Goal: Obtain resource: Download file/media

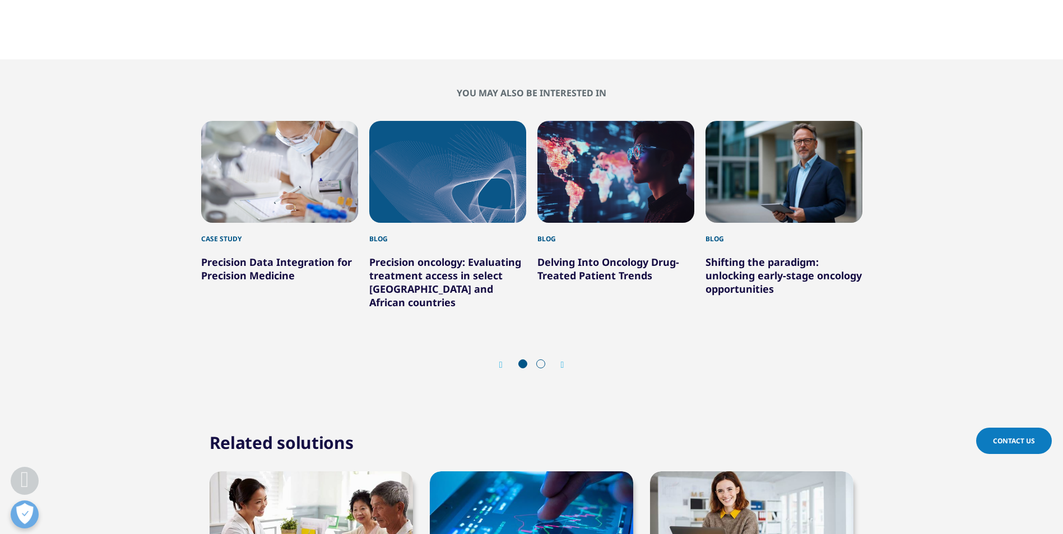
scroll to position [1849, 0]
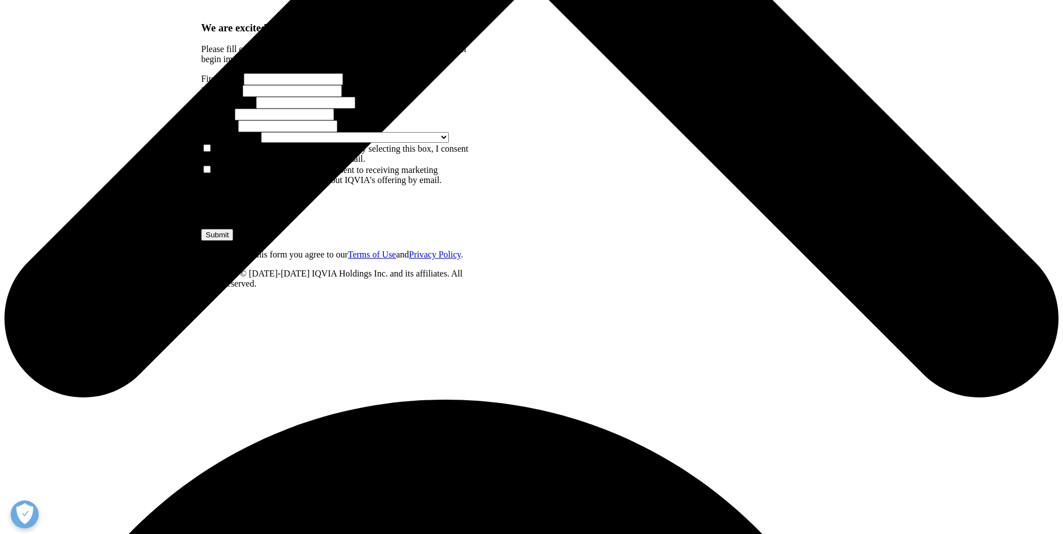
scroll to position [336, 0]
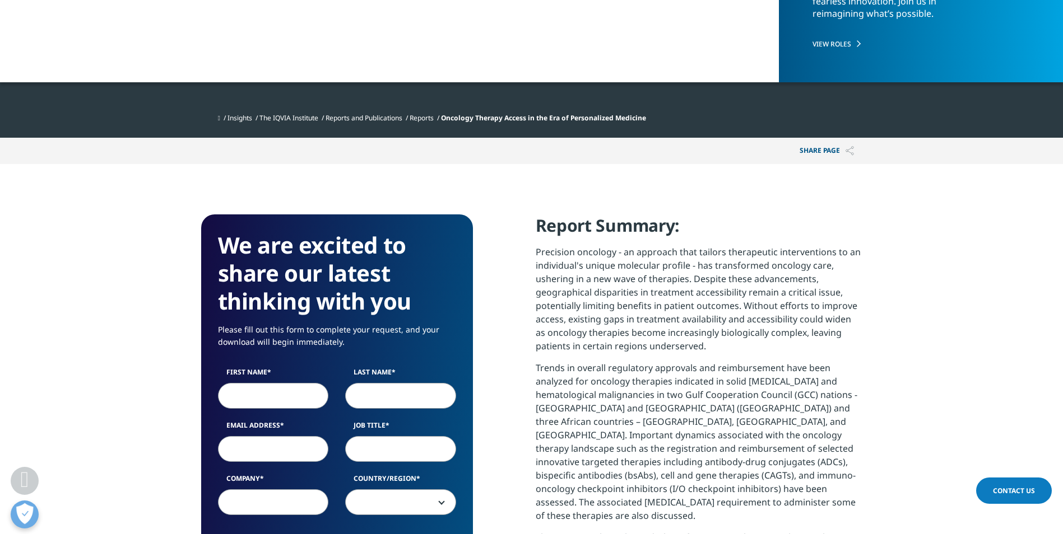
click at [309, 389] on input "First Name" at bounding box center [273, 396] width 111 height 26
type input "Ziya"
type input "Pailwan"
type input "ziya.pailwan@adametnext.com"
type input "Adametnext"
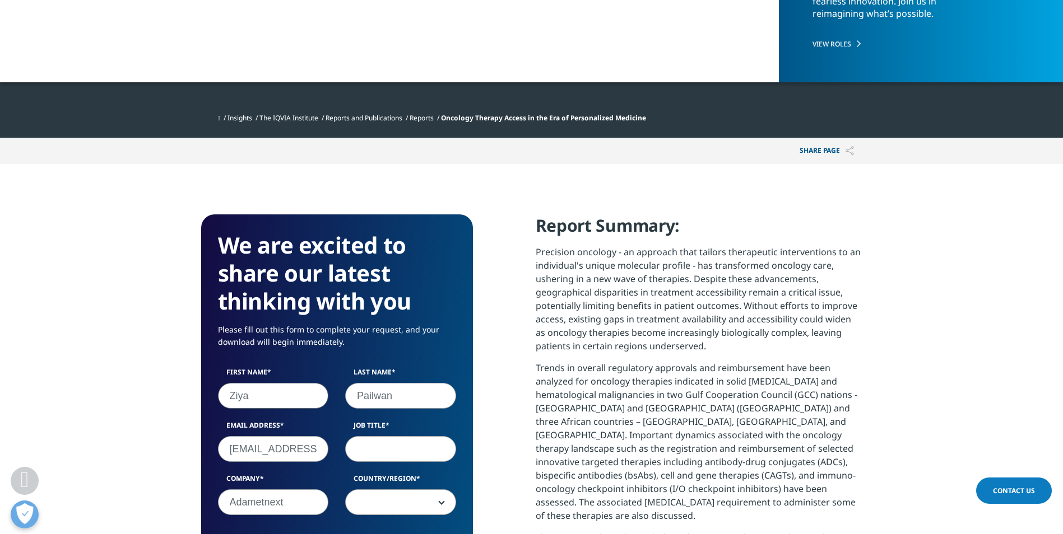
select select "India"
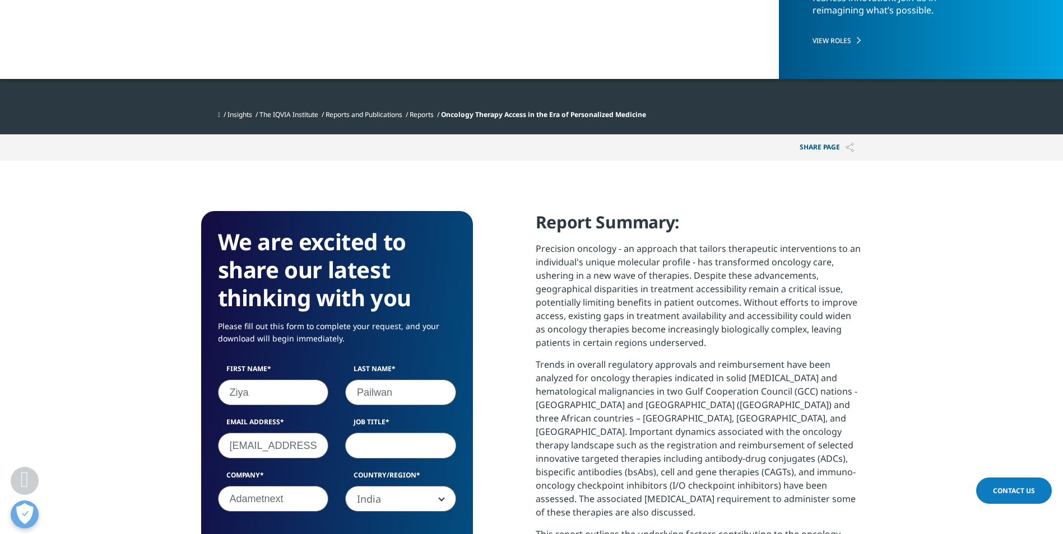
scroll to position [504, 0]
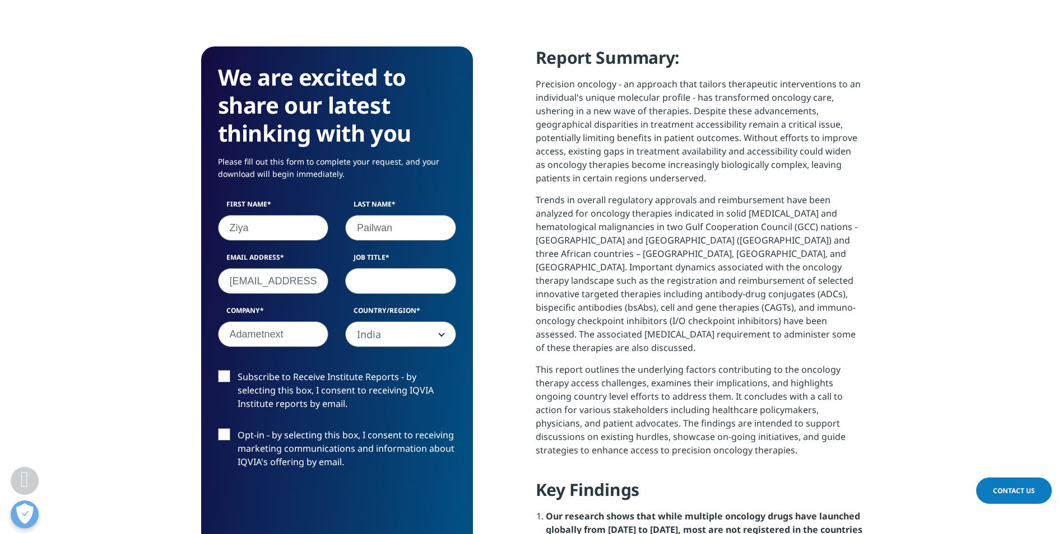
click at [380, 286] on input "Job Title" at bounding box center [400, 281] width 111 height 26
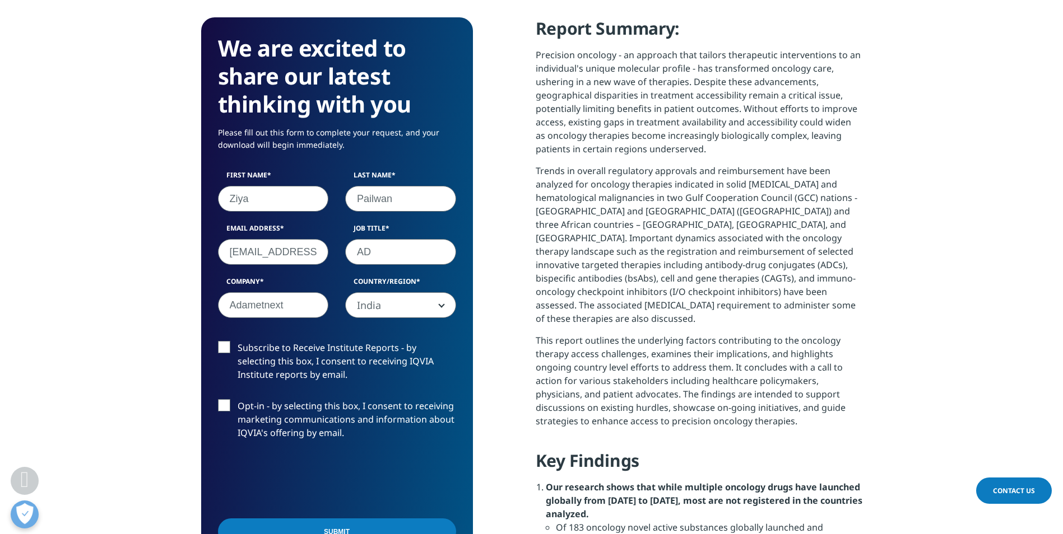
scroll to position [560, 0]
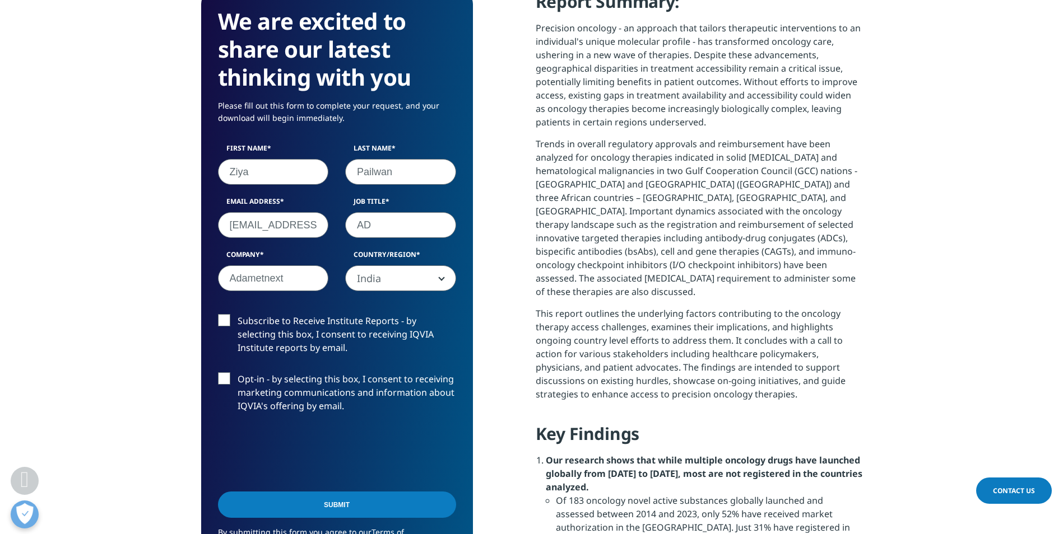
type input "AD"
click at [220, 317] on label "Subscribe to Receive Institute Reports - by selecting this box, I consent to re…" at bounding box center [337, 337] width 238 height 46
click at [238, 314] on input "Subscribe to Receive Institute Reports - by selecting this box, I consent to re…" at bounding box center [238, 314] width 0 height 0
click at [226, 375] on label "Opt-in - by selecting this box, I consent to receiving marketing communications…" at bounding box center [337, 396] width 238 height 46
click at [238, 373] on input "Opt-in - by selecting this box, I consent to receiving marketing communications…" at bounding box center [238, 373] width 0 height 0
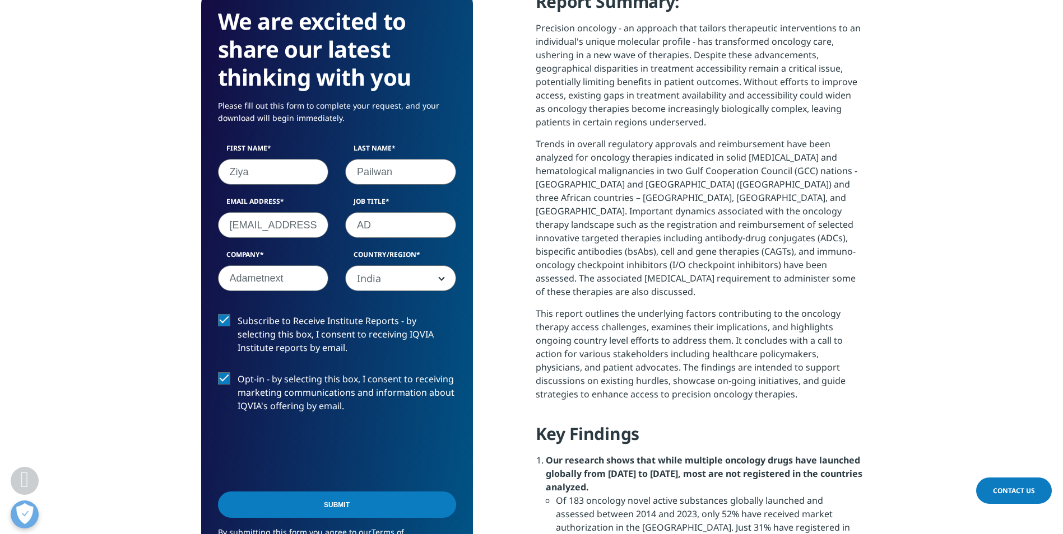
click at [304, 499] on input "Submit" at bounding box center [337, 505] width 238 height 26
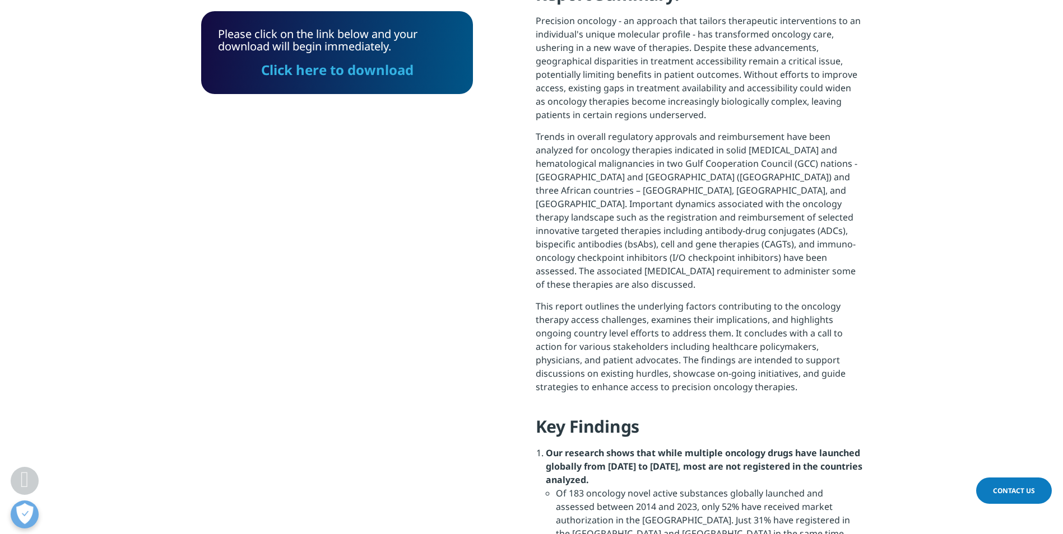
scroll to position [83, 272]
click at [323, 72] on link "Click here to download" at bounding box center [337, 69] width 152 height 18
